Goal: Task Accomplishment & Management: Use online tool/utility

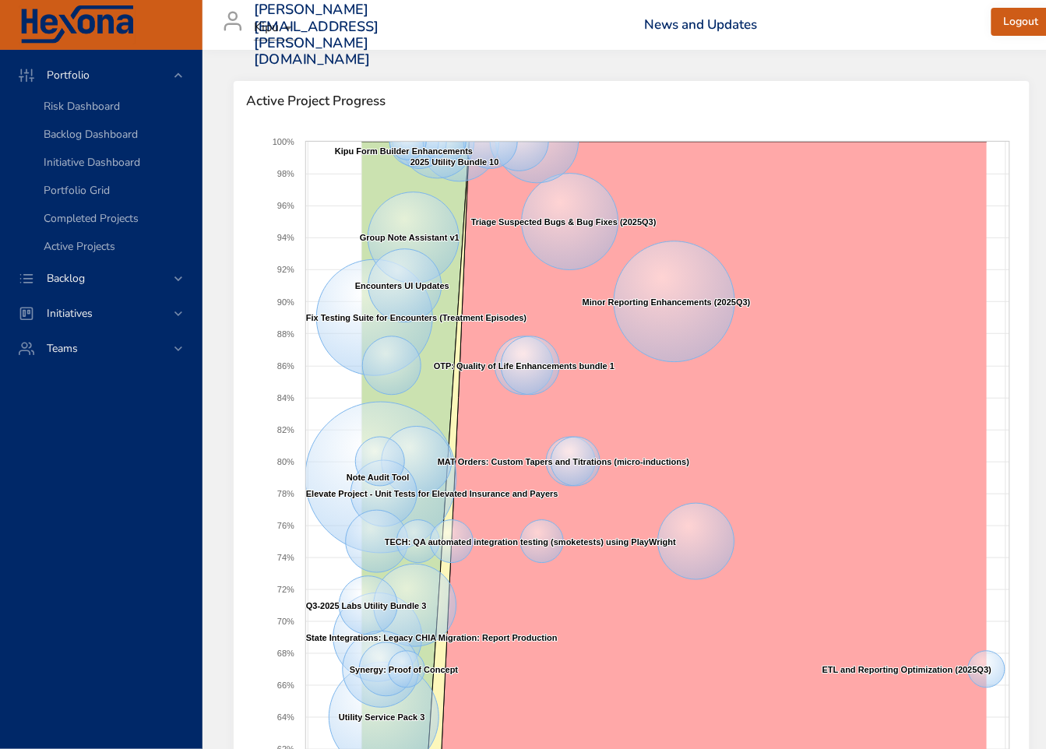
click at [111, 22] on img at bounding box center [77, 24] width 117 height 39
click at [97, 190] on span "Portfolio Grid" at bounding box center [77, 190] width 66 height 15
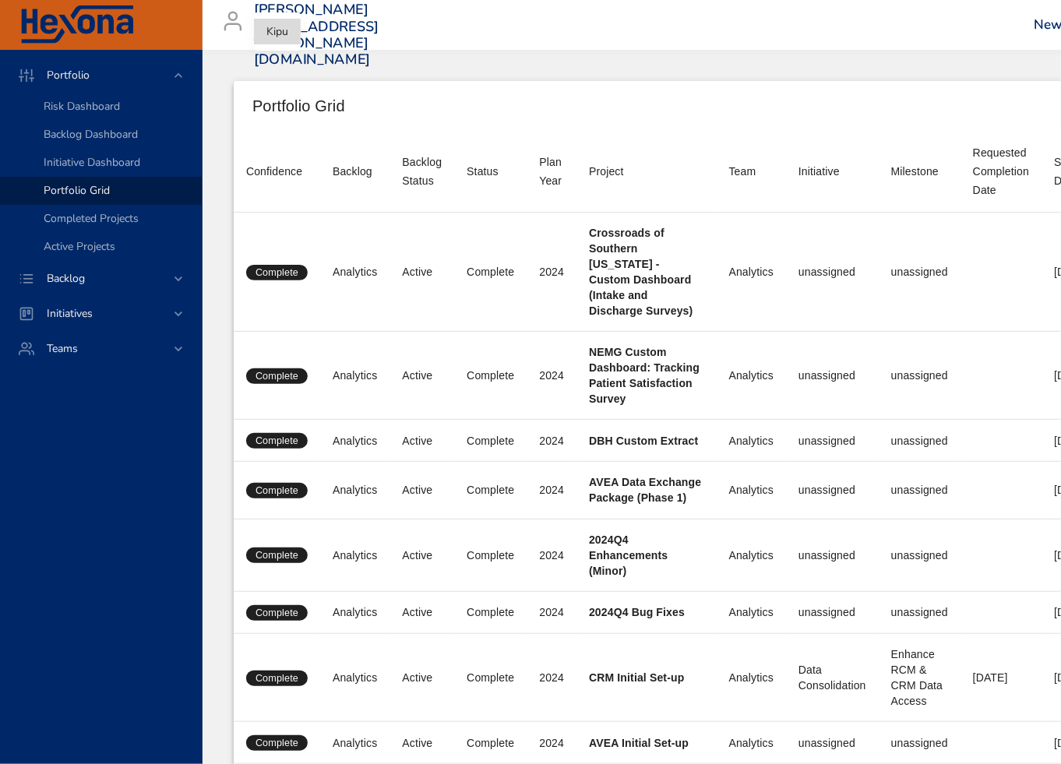
click at [279, 32] on body "Portfolio Risk Dashboard Backlog Dashboard Initiative Dashboard Portfolio Grid …" at bounding box center [530, 382] width 1061 height 764
click at [286, 33] on li "Kipu" at bounding box center [277, 32] width 47 height 26
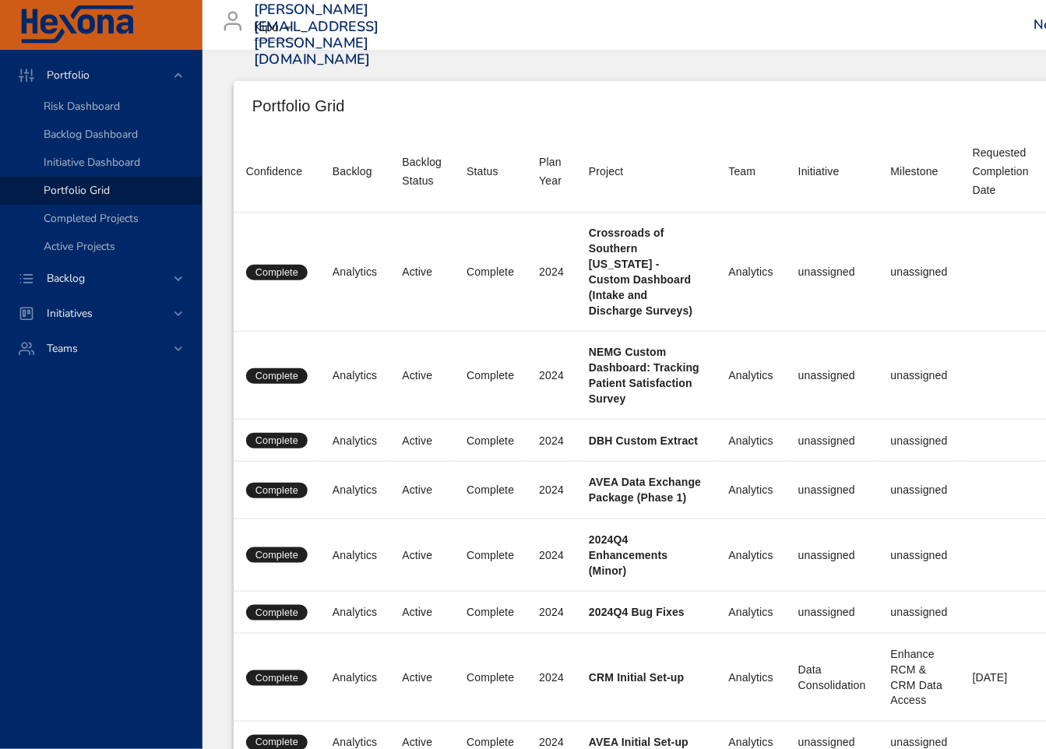
click at [184, 8] on li at bounding box center [101, 25] width 203 height 50
drag, startPoint x: 851, startPoint y: 15, endPoint x: 586, endPoint y: 37, distance: 265.8
click at [308, 19] on div "matthew.quesada@kipuhealth.com Kipu News and Updates Logout" at bounding box center [1021, 25] width 1619 height 50
click at [308, 5] on h3 "[PERSON_NAME][EMAIL_ADDRESS][PERSON_NAME][DOMAIN_NAME]" at bounding box center [316, 35] width 125 height 67
click at [61, 45] on li at bounding box center [101, 25] width 203 height 50
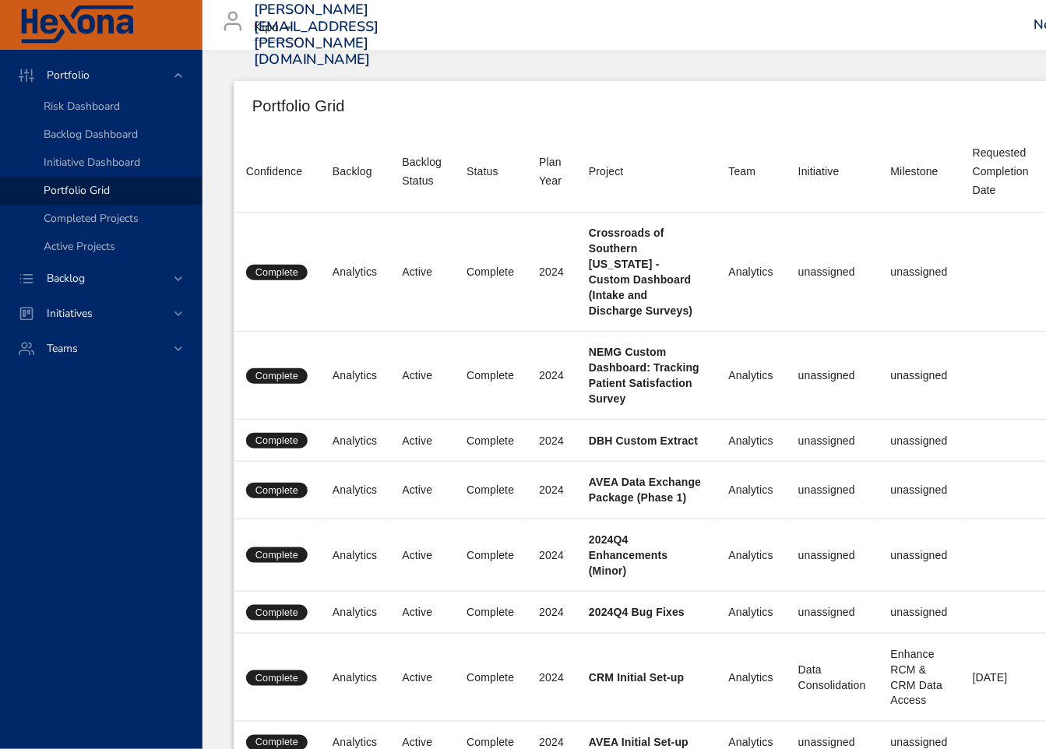
click at [66, 12] on img at bounding box center [77, 24] width 117 height 39
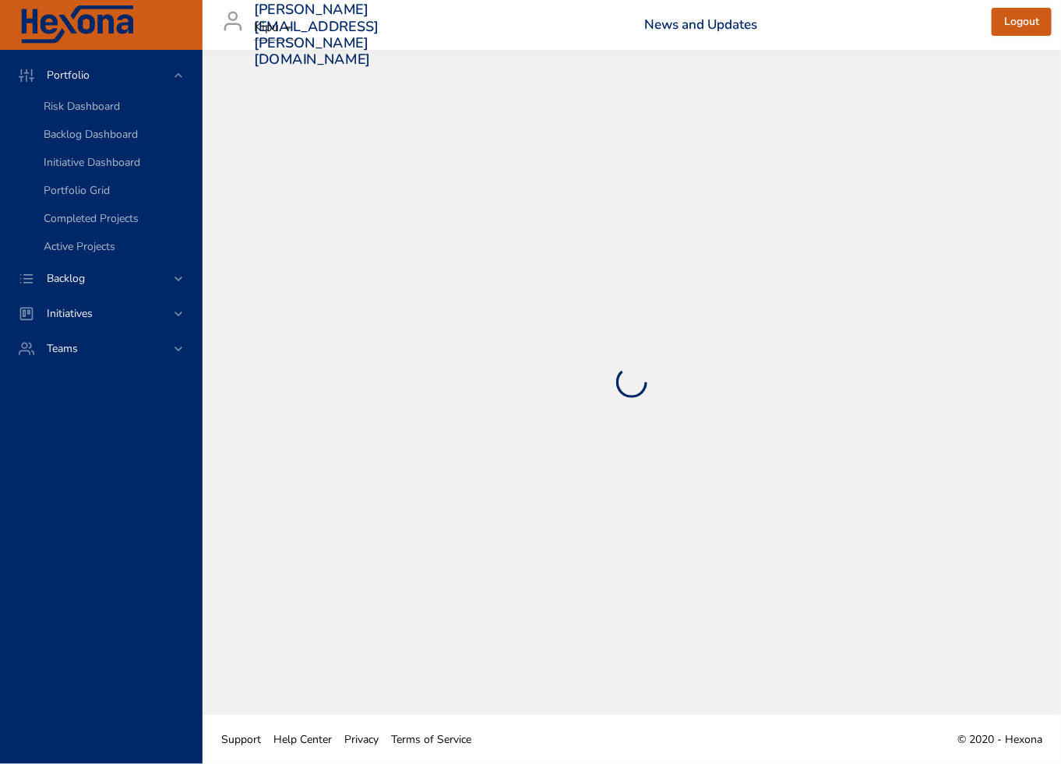
click at [308, 26] on span "Logout" at bounding box center [1021, 21] width 35 height 19
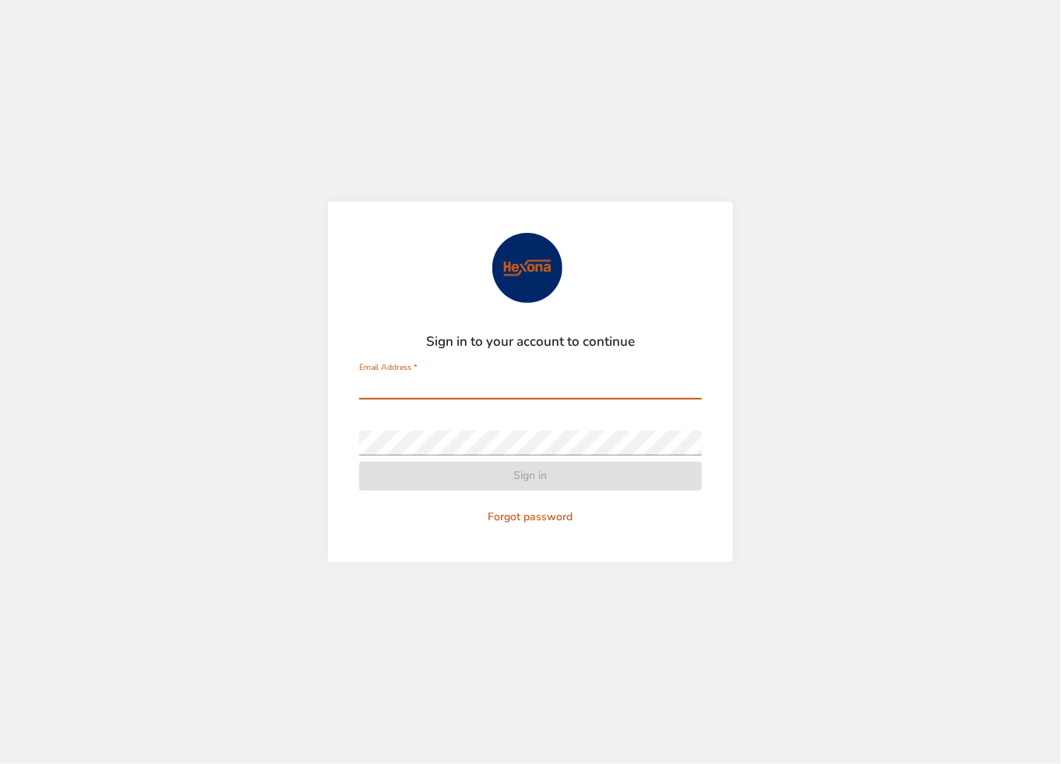
click at [531, 266] on img at bounding box center [527, 268] width 70 height 70
click at [456, 368] on div "Email Address   *" at bounding box center [530, 380] width 343 height 37
click at [652, 388] on input "Email Address   *" at bounding box center [530, 387] width 343 height 25
click at [0, 763] on com-1password-button at bounding box center [0, 764] width 0 height 0
type input "**********"
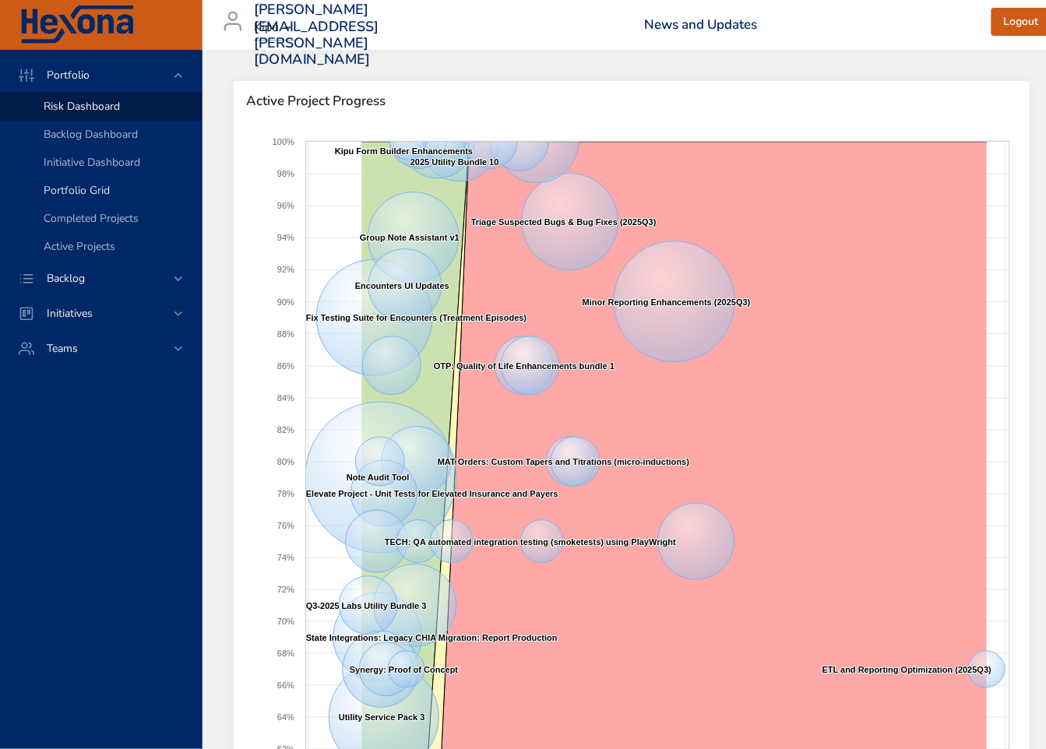
click at [63, 191] on span "Portfolio Grid" at bounding box center [77, 190] width 66 height 15
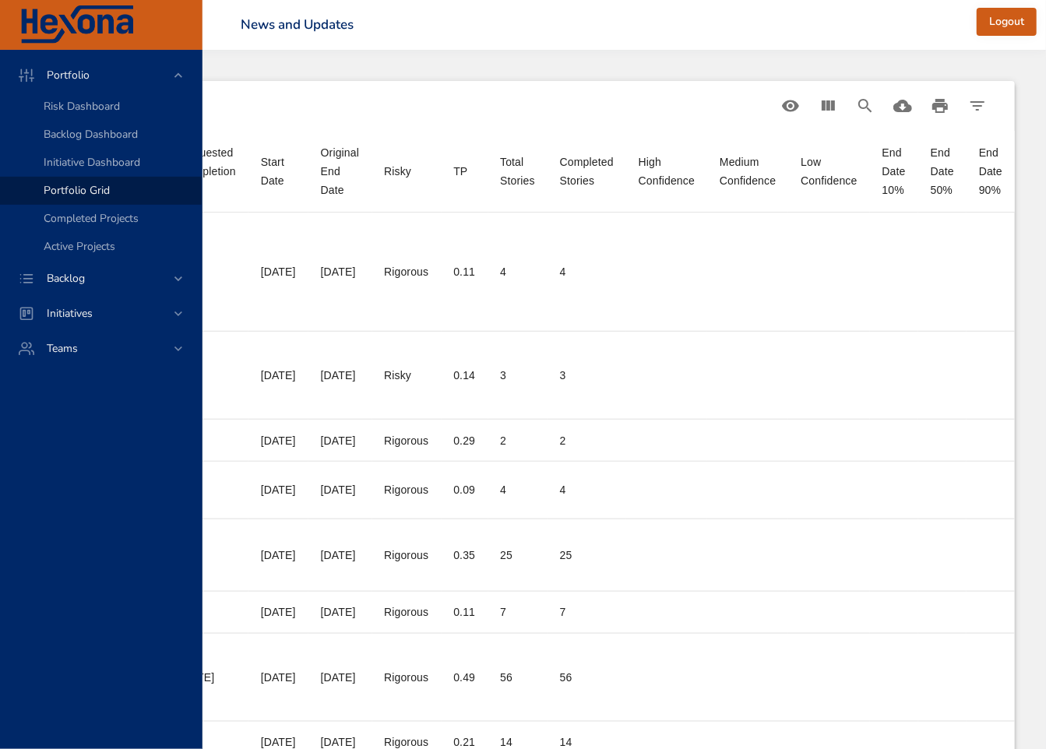
scroll to position [0, 831]
click at [819, 109] on icon "View Columns" at bounding box center [828, 106] width 19 height 19
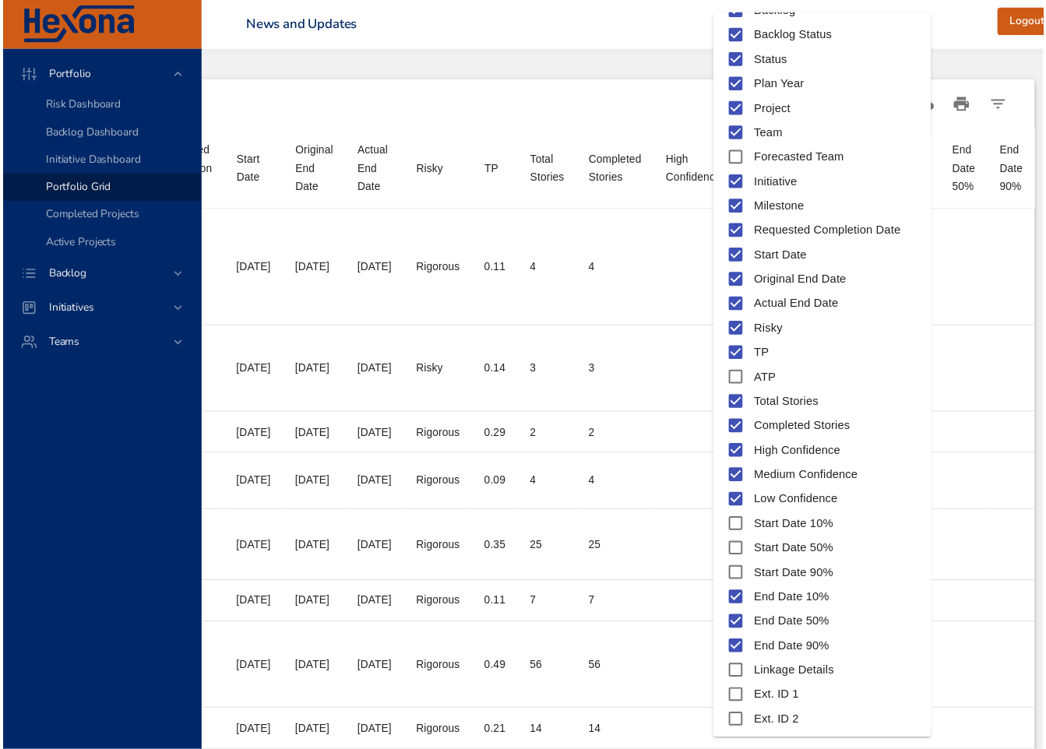
scroll to position [83, 0]
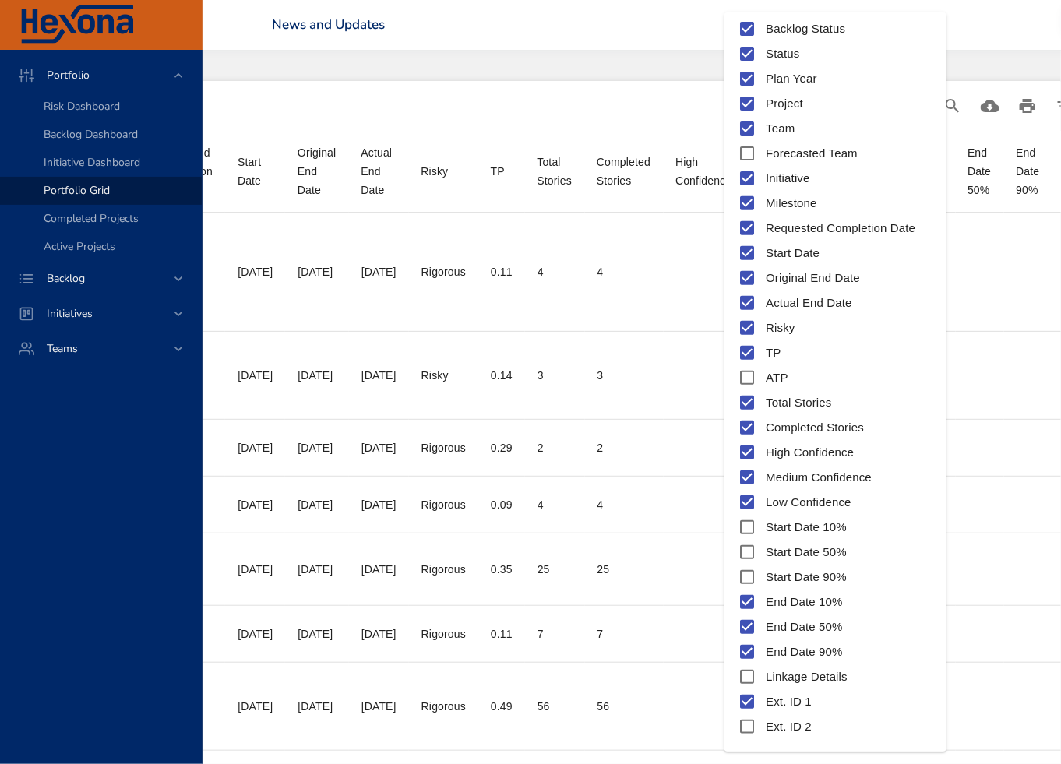
click at [997, 19] on div at bounding box center [530, 382] width 1061 height 764
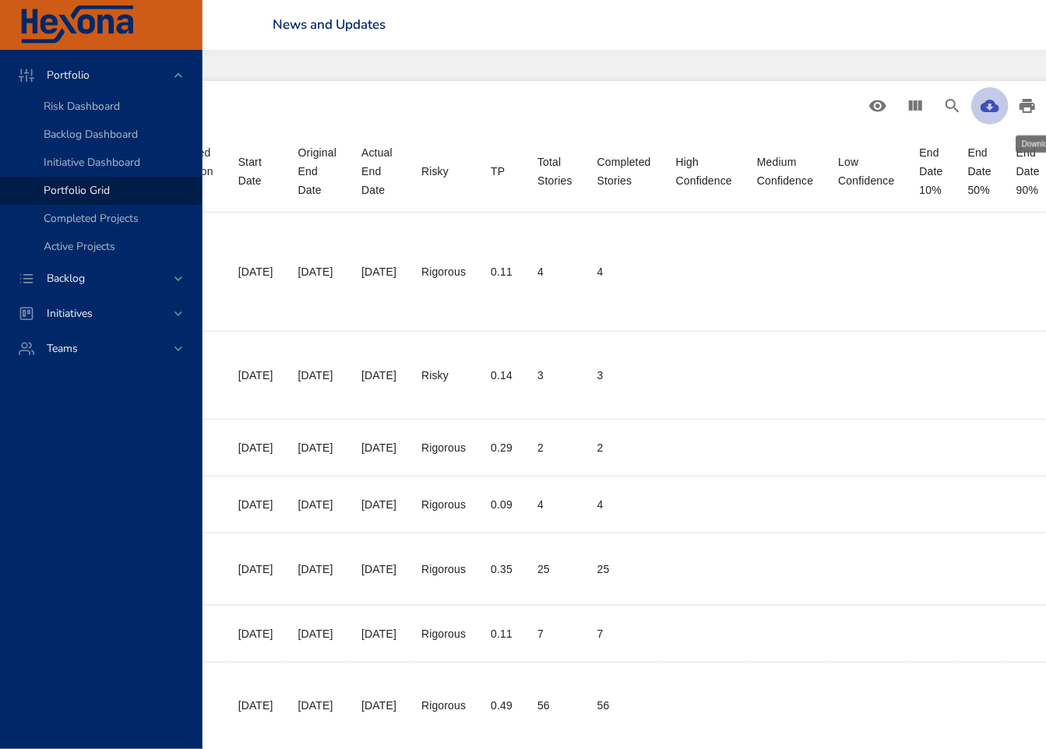
click at [999, 111] on icon "Download CSV" at bounding box center [990, 106] width 19 height 12
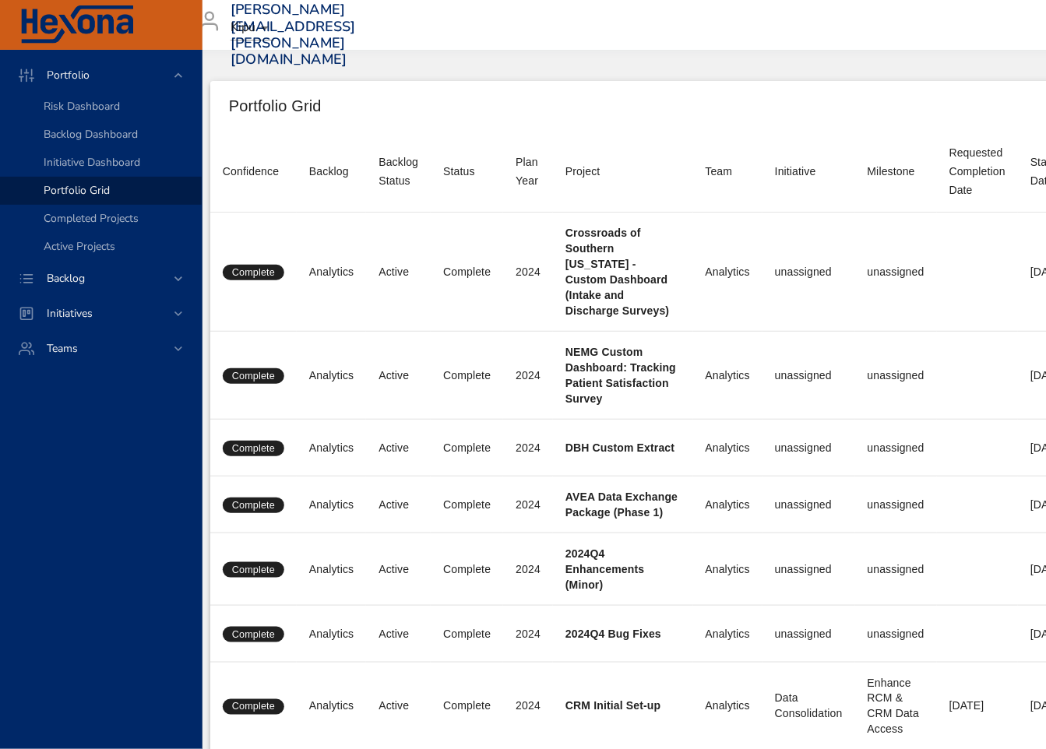
scroll to position [0, 0]
